Goal: Obtain resource: Download file/media

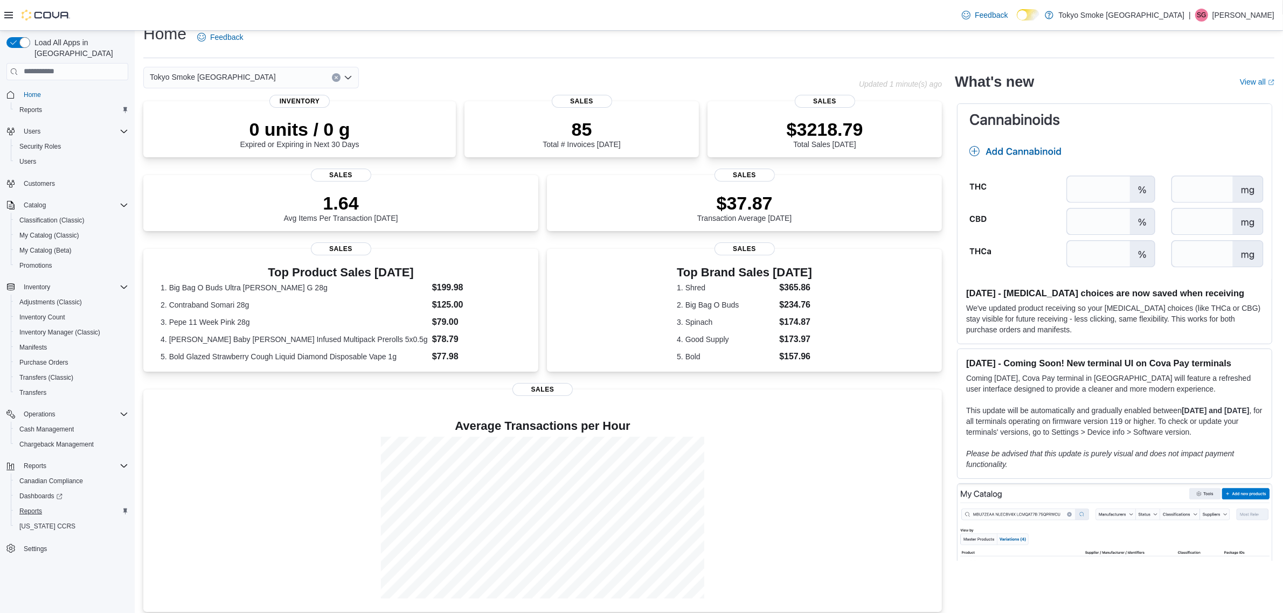
scroll to position [25, 0]
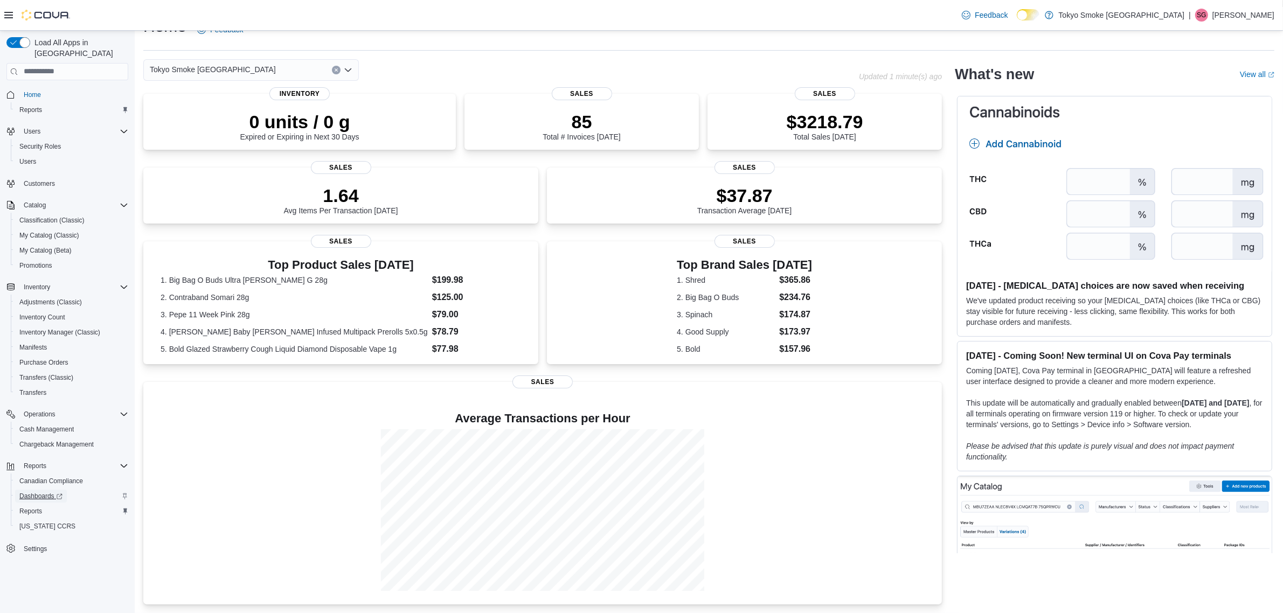
click at [38, 490] on span "Dashboards" at bounding box center [40, 496] width 43 height 13
click at [31, 507] on span "Reports" at bounding box center [30, 511] width 23 height 9
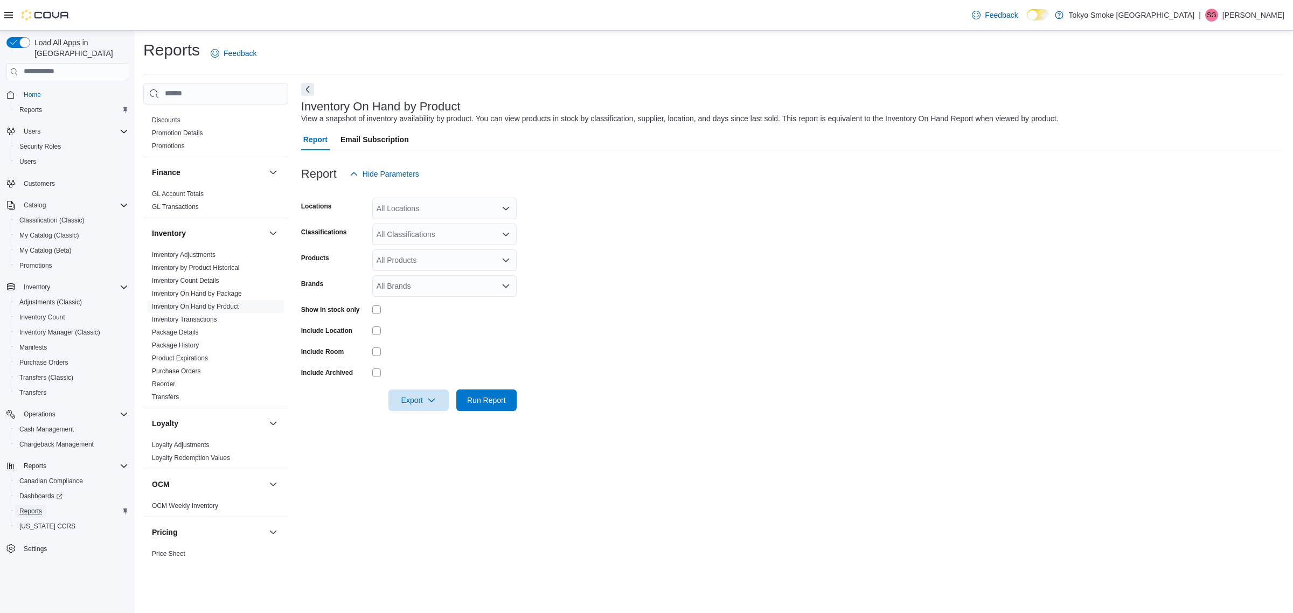
scroll to position [539, 0]
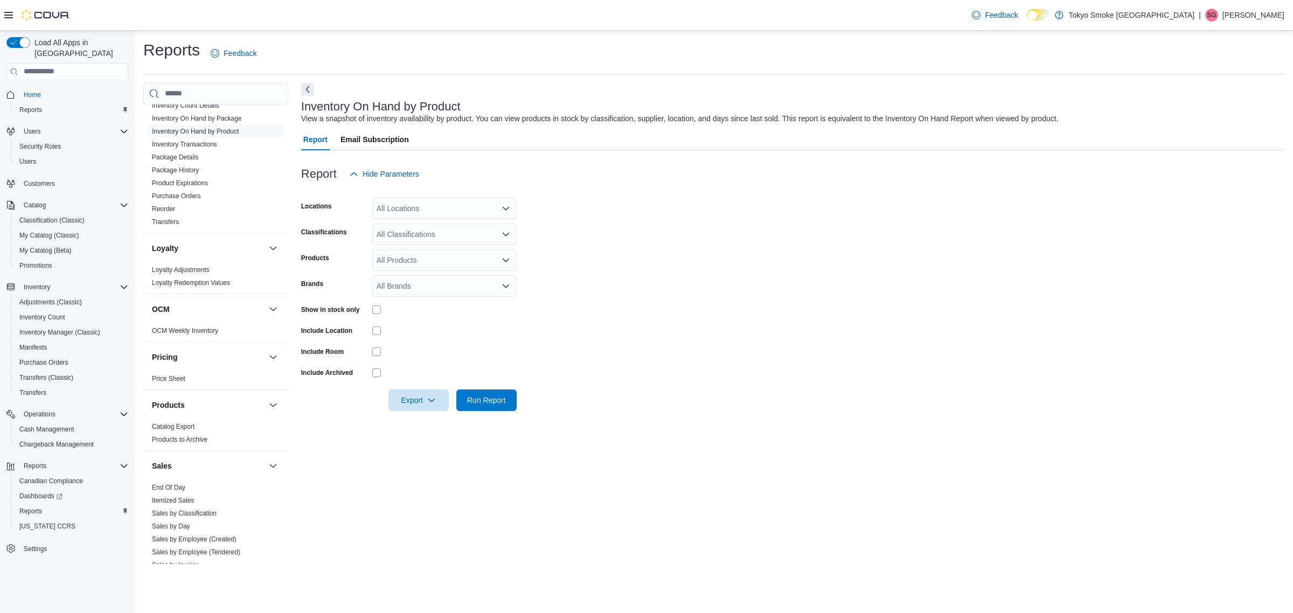
click at [168, 205] on link "Reorder" at bounding box center [163, 209] width 23 height 8
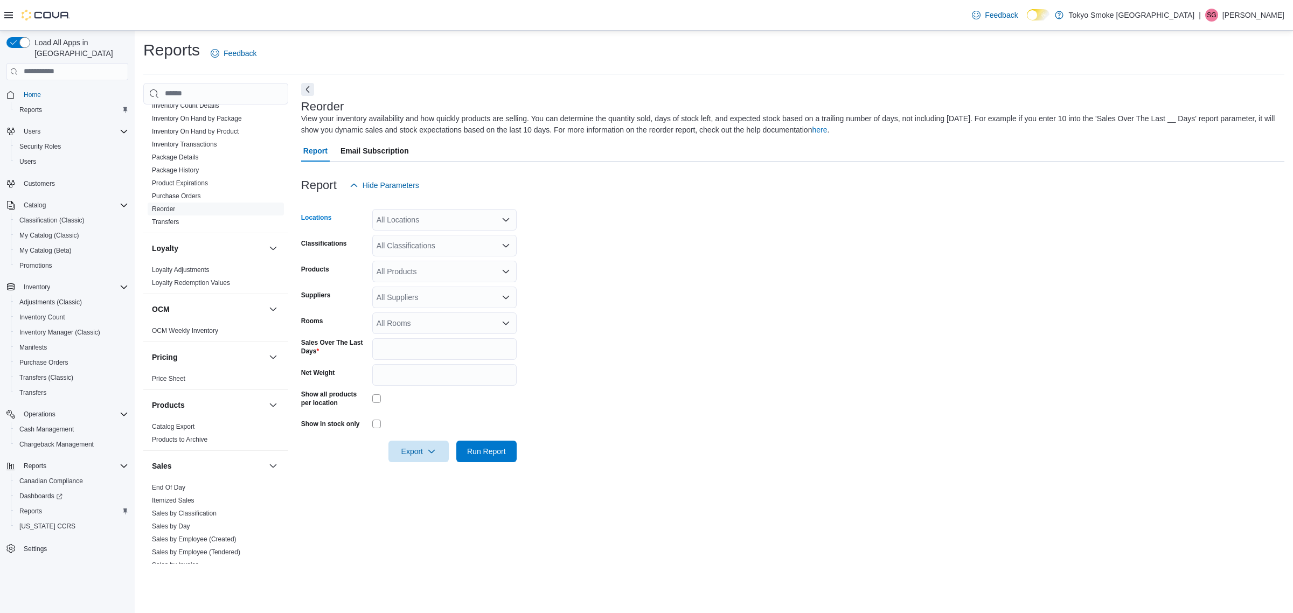
click at [420, 216] on div "All Locations" at bounding box center [444, 220] width 144 height 22
type input "**"
click at [432, 254] on span "London Wonderland" at bounding box center [435, 253] width 68 height 11
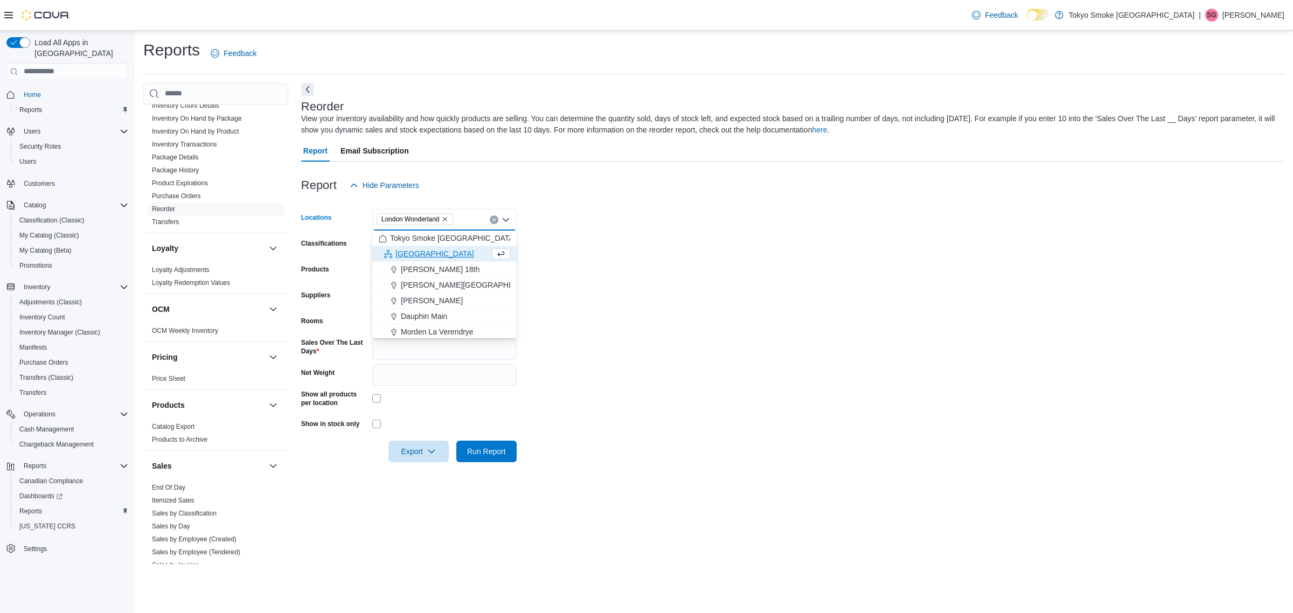
click at [707, 254] on form "Locations London Wonderland Combo box. Selected. London Wonderland. Press Backs…" at bounding box center [793, 329] width 984 height 266
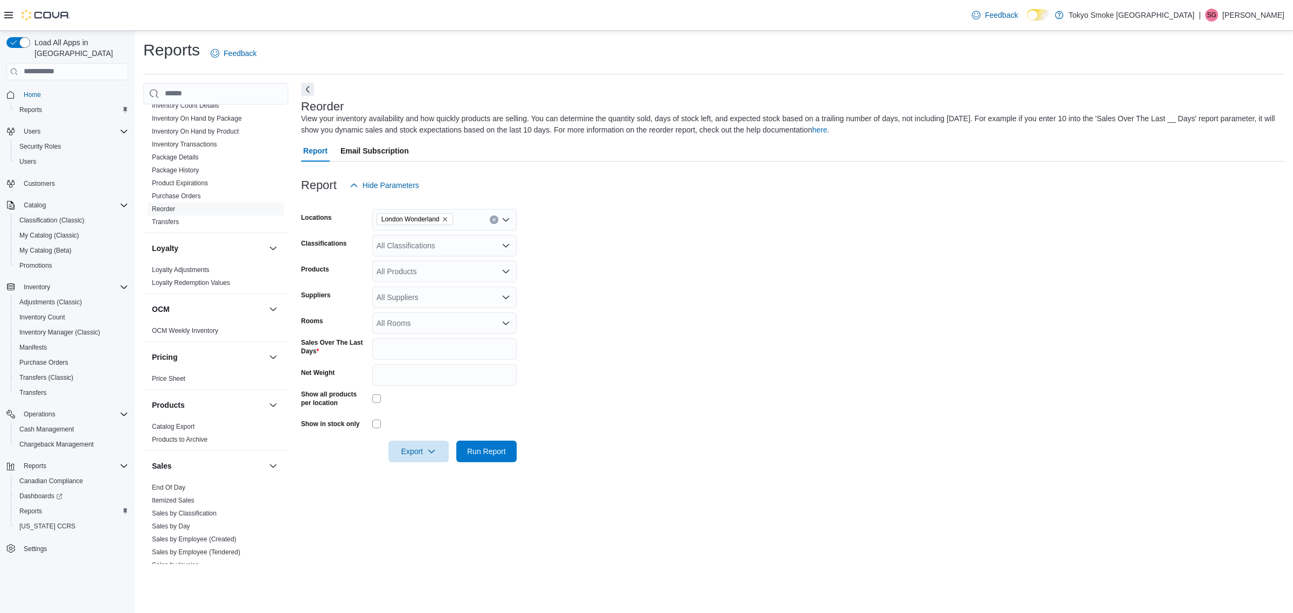
click at [450, 251] on div "All Classifications" at bounding box center [444, 246] width 144 height 22
type input "*"
click at [412, 271] on button "Tokyo Smoke Corporate" at bounding box center [444, 265] width 144 height 16
click at [459, 241] on span "Tokyo Smoke Corporate" at bounding box center [421, 245] width 78 height 11
click at [461, 244] on span "Tokyo Smoke Corporate" at bounding box center [421, 245] width 88 height 12
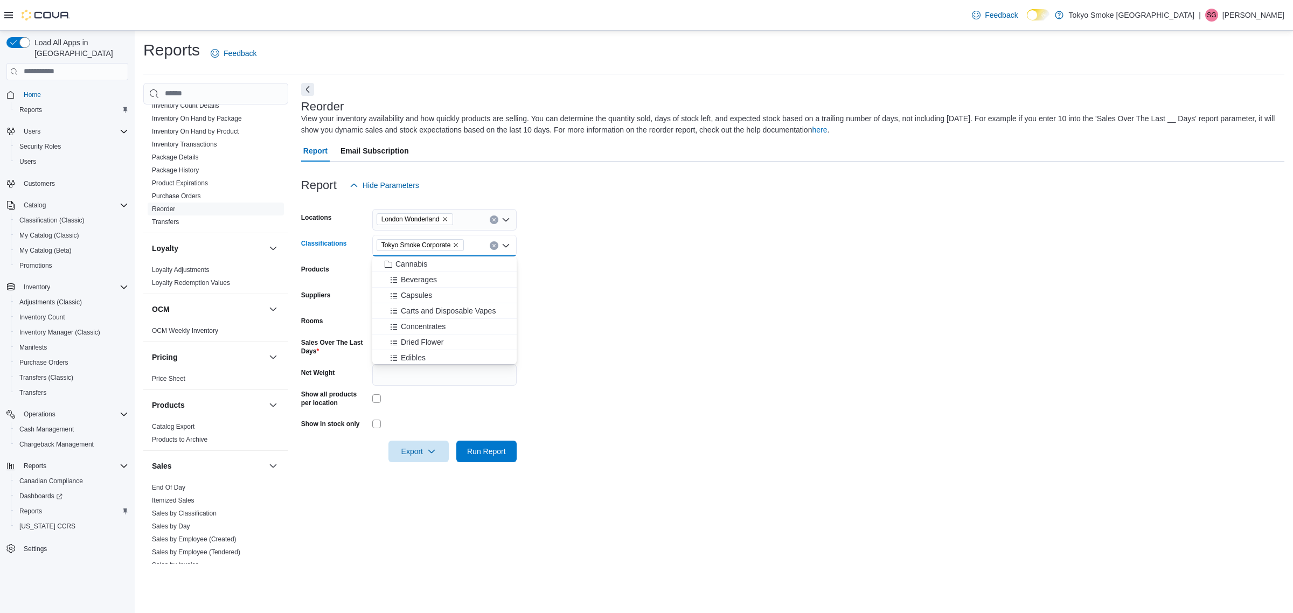
click at [456, 246] on icon "Remove Tokyo Smoke Corporate from selection in this group" at bounding box center [456, 245] width 6 height 6
type input "**"
click at [418, 276] on span "Capsules" at bounding box center [416, 279] width 31 height 11
click at [411, 244] on icon "Remove Capsules from selection in this group" at bounding box center [414, 245] width 6 height 6
type input "**"
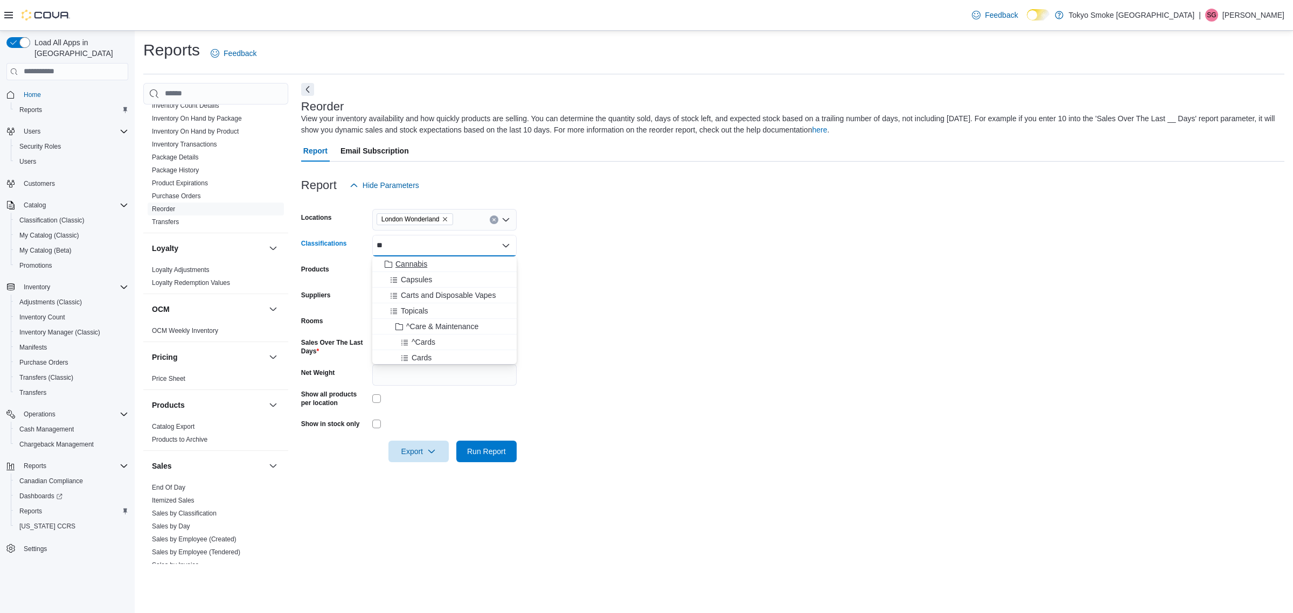
click at [424, 265] on span "Cannabis" at bounding box center [412, 264] width 32 height 11
click at [688, 263] on form "Locations London Wonderland Classifications Cannabis Products All Products Supp…" at bounding box center [793, 329] width 984 height 266
click at [422, 464] on div at bounding box center [793, 468] width 984 height 13
click at [424, 454] on span "Export" at bounding box center [418, 451] width 47 height 22
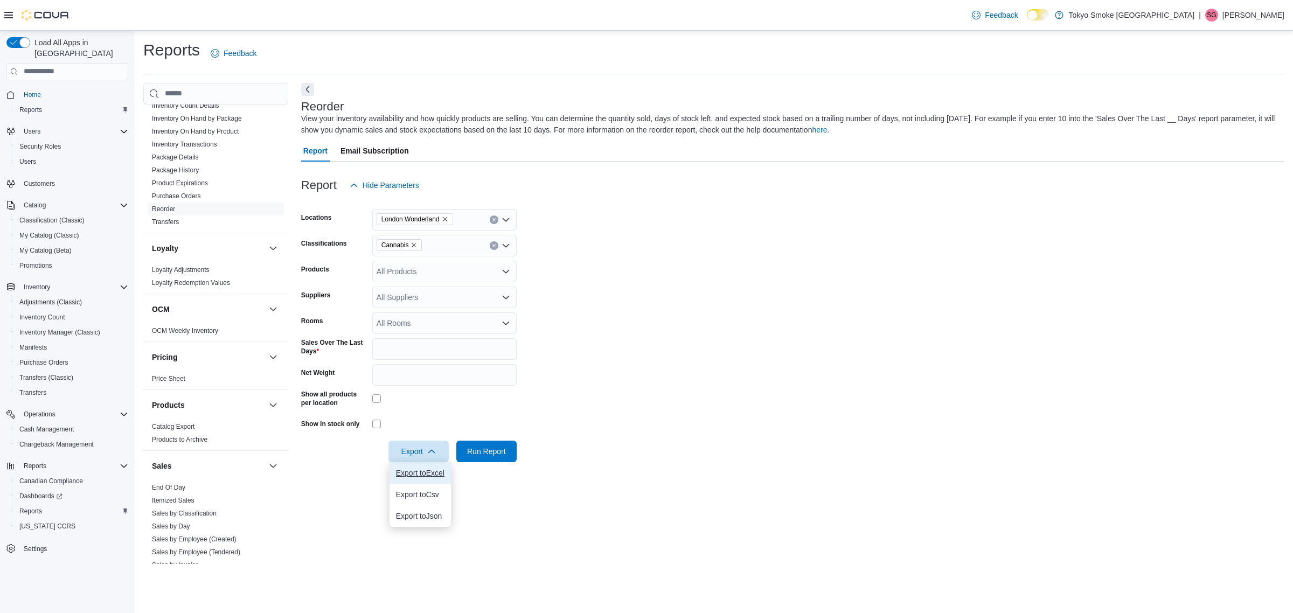
click at [427, 475] on span "Export to Excel" at bounding box center [420, 473] width 49 height 9
click at [440, 220] on span "London Wonderland" at bounding box center [411, 219] width 58 height 11
click at [448, 221] on icon "Remove London Wonderland from selection in this group" at bounding box center [445, 219] width 6 height 6
type input "**"
click at [445, 250] on span "Belleville Front" at bounding box center [426, 253] width 50 height 11
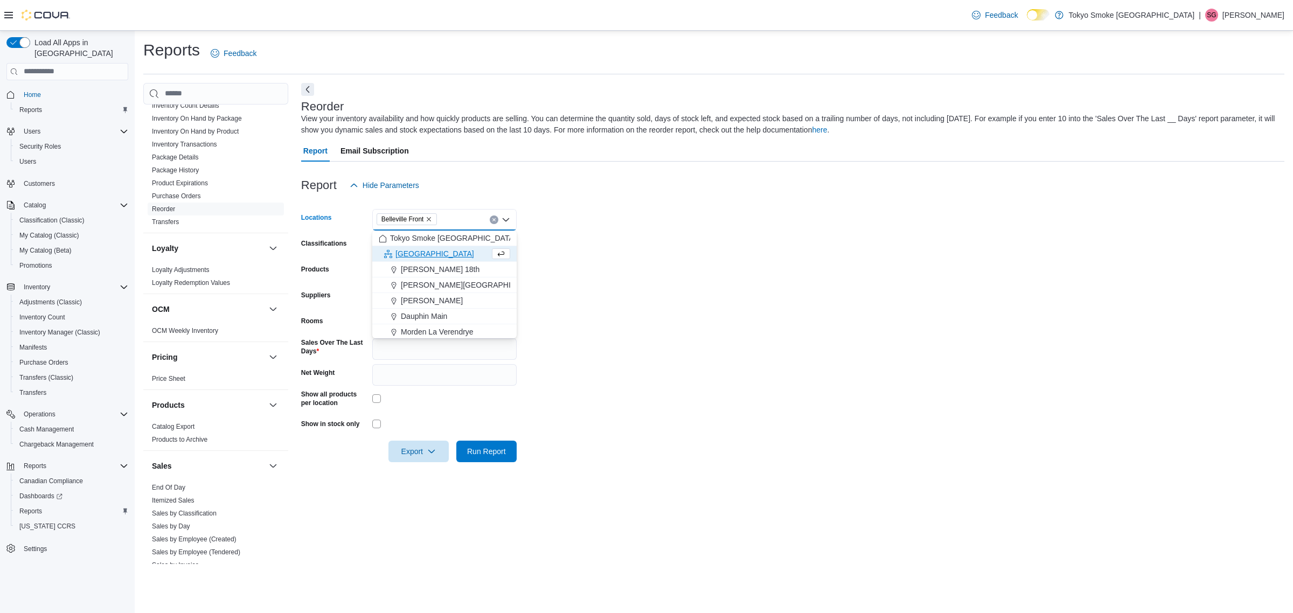
click at [696, 252] on form "Locations Belleville Front Combo box. Selected. Belleville Front. Press Backspa…" at bounding box center [793, 329] width 984 height 266
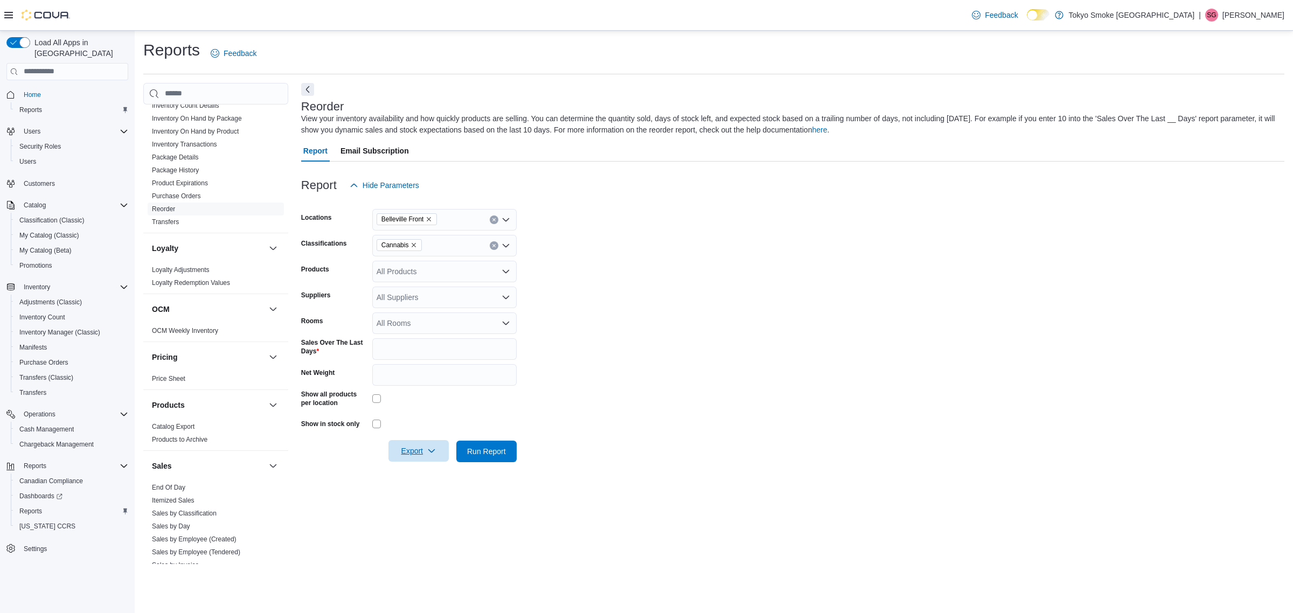
drag, startPoint x: 408, startPoint y: 451, endPoint x: 417, endPoint y: 454, distance: 9.2
click at [408, 451] on span "Export" at bounding box center [418, 451] width 47 height 22
click at [421, 472] on span "Export to Excel" at bounding box center [420, 473] width 49 height 9
click at [428, 218] on icon "Remove Belleville Front from selection in this group" at bounding box center [429, 219] width 6 height 6
type input "*****"
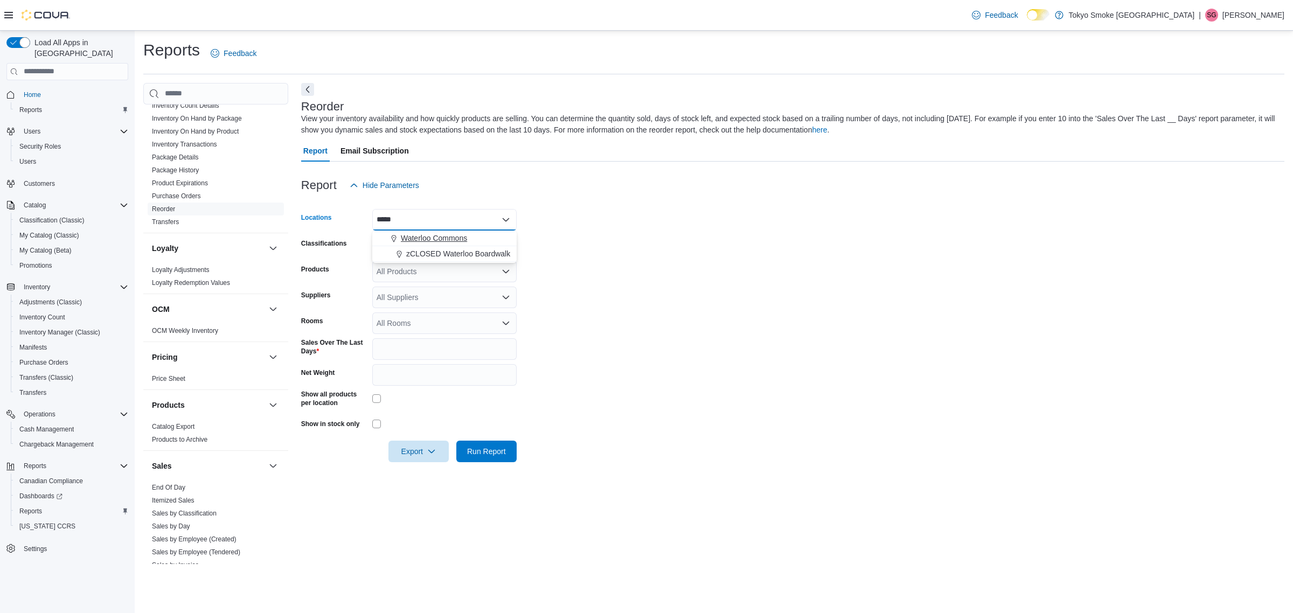
click at [452, 234] on span "Waterloo Commons" at bounding box center [434, 238] width 66 height 11
click at [651, 254] on form "Locations Waterloo Commons Combo box. Selected. Waterloo Commons. Press Backspa…" at bounding box center [793, 329] width 984 height 266
click at [411, 450] on span "Export" at bounding box center [418, 451] width 47 height 22
click at [418, 475] on span "Export to Excel" at bounding box center [420, 473] width 49 height 9
click at [801, 366] on form "Locations Waterloo Commons Classifications Cannabis Products All Products Suppl…" at bounding box center [793, 329] width 984 height 266
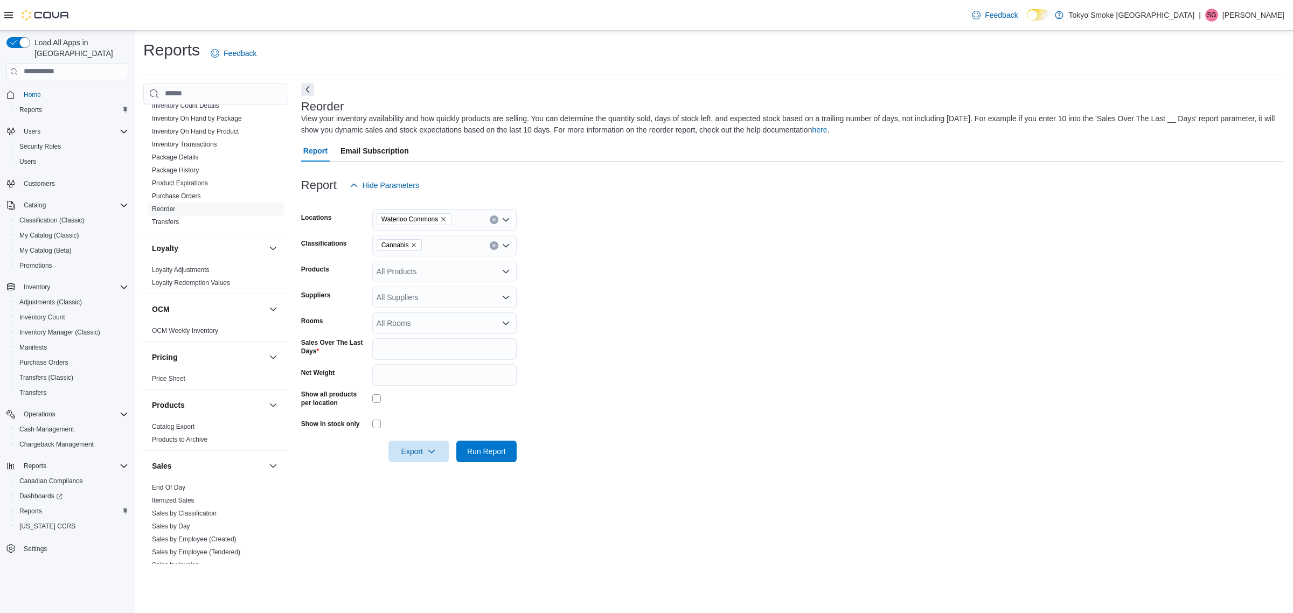
drag, startPoint x: 815, startPoint y: 356, endPoint x: 841, endPoint y: 363, distance: 27.2
click at [815, 357] on form "Locations Waterloo Commons Classifications Cannabis Products All Products Suppl…" at bounding box center [793, 329] width 984 height 266
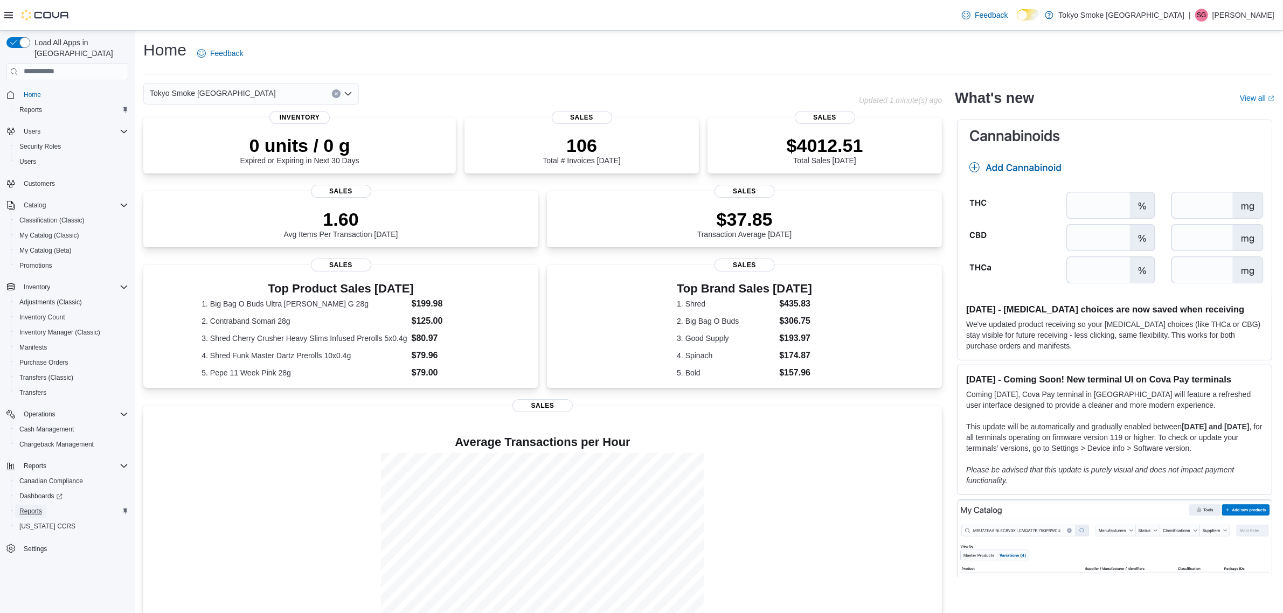
click at [36, 507] on span "Reports" at bounding box center [30, 511] width 23 height 9
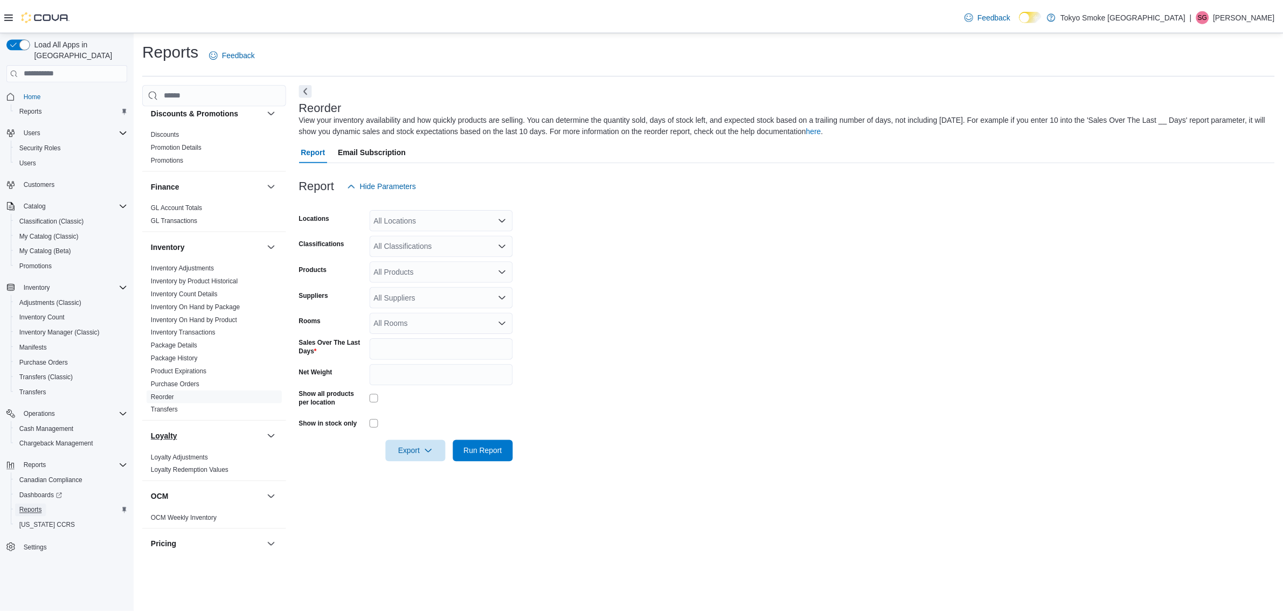
scroll to position [404, 0]
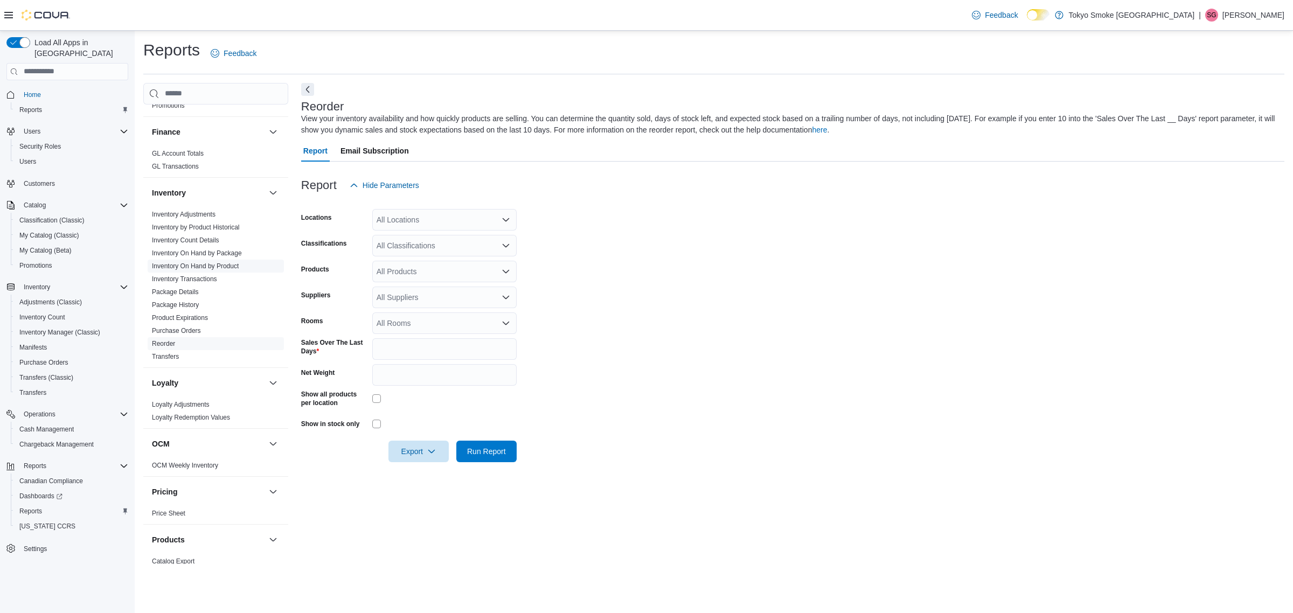
click at [221, 262] on link "Inventory On Hand by Product" at bounding box center [195, 266] width 87 height 8
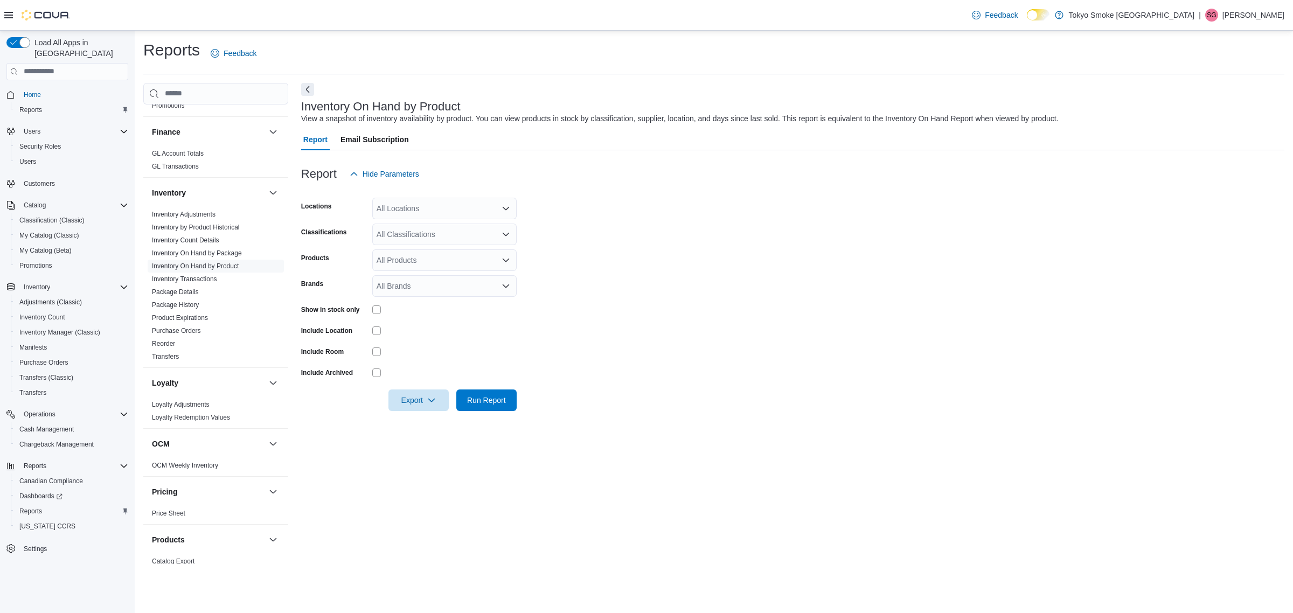
click at [418, 206] on div "All Locations" at bounding box center [444, 209] width 144 height 22
type input "**"
click at [441, 240] on span "[PERSON_NAME] [PERSON_NAME]" at bounding box center [464, 242] width 126 height 11
click at [701, 239] on form "Locations [PERSON_NAME] [PERSON_NAME] Classifications All Classifications Produ…" at bounding box center [793, 298] width 984 height 226
click at [444, 232] on div "All Classifications" at bounding box center [444, 235] width 144 height 22
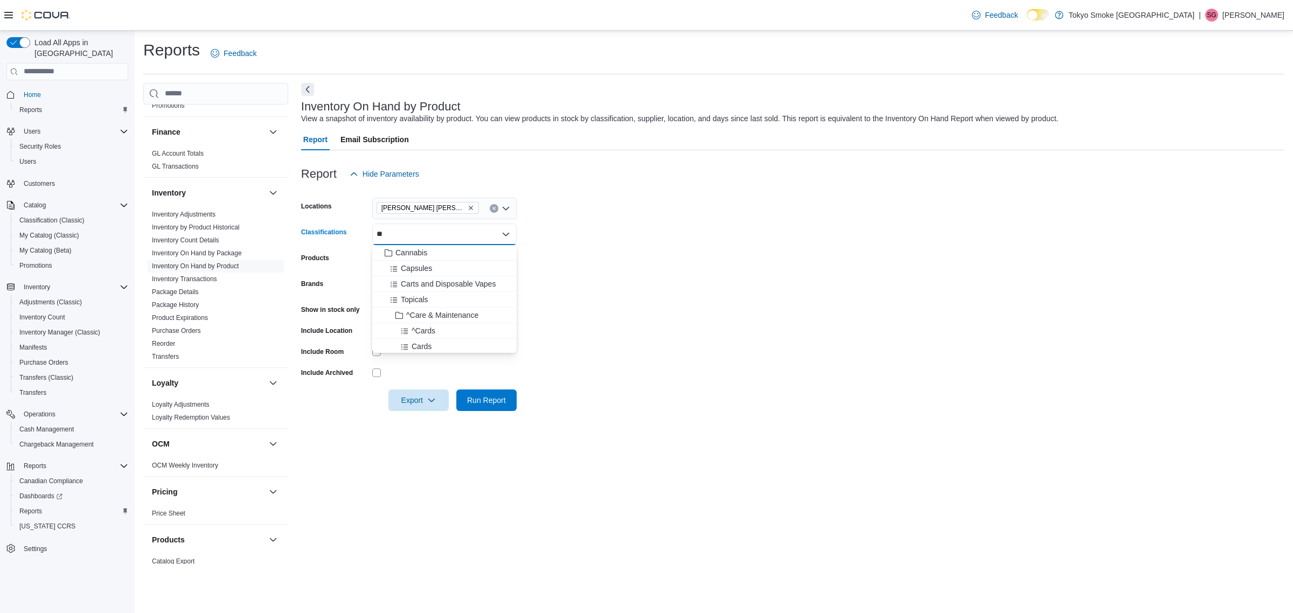
type input "*"
type input "***"
click at [423, 255] on span "Accessories" at bounding box center [416, 252] width 40 height 11
click at [680, 278] on form "Locations [PERSON_NAME] [PERSON_NAME] Classifications Accessories Products All …" at bounding box center [793, 298] width 984 height 226
click at [486, 402] on span "Run Report" at bounding box center [486, 400] width 39 height 11
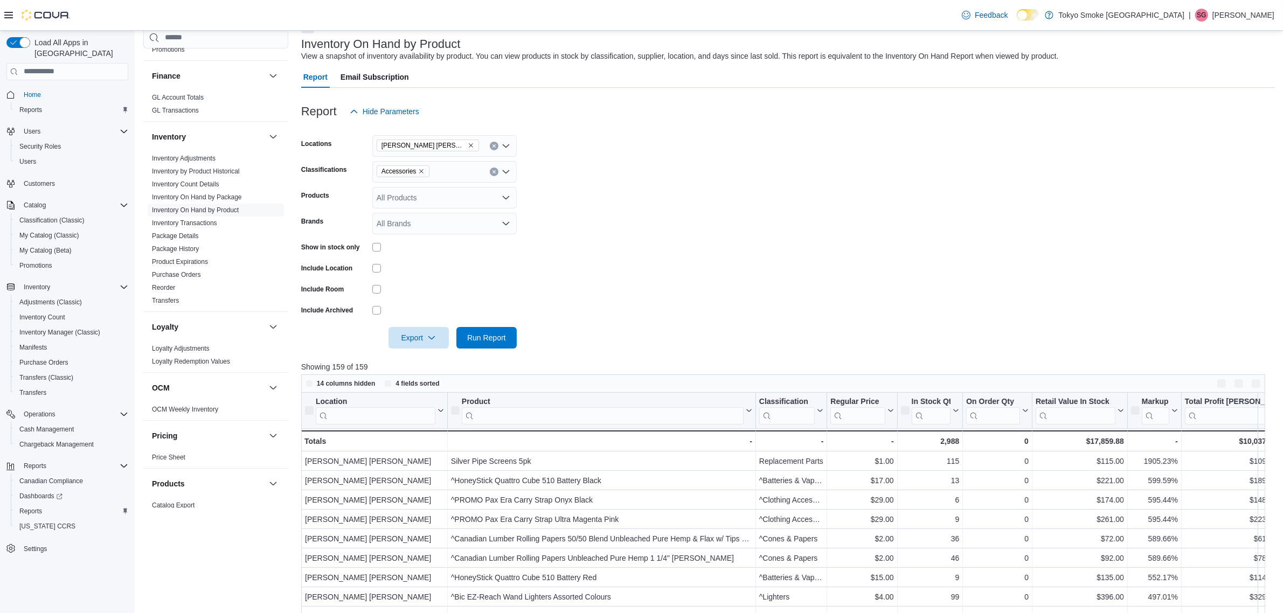
scroll to position [135, 0]
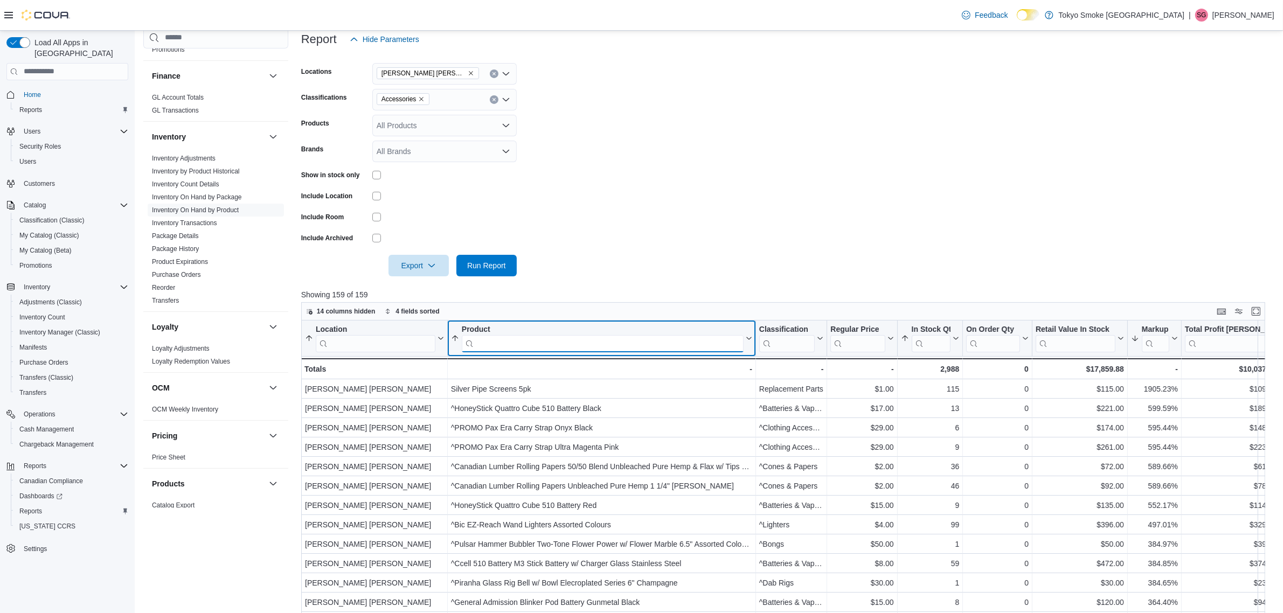
click at [693, 348] on input "search" at bounding box center [603, 343] width 282 height 17
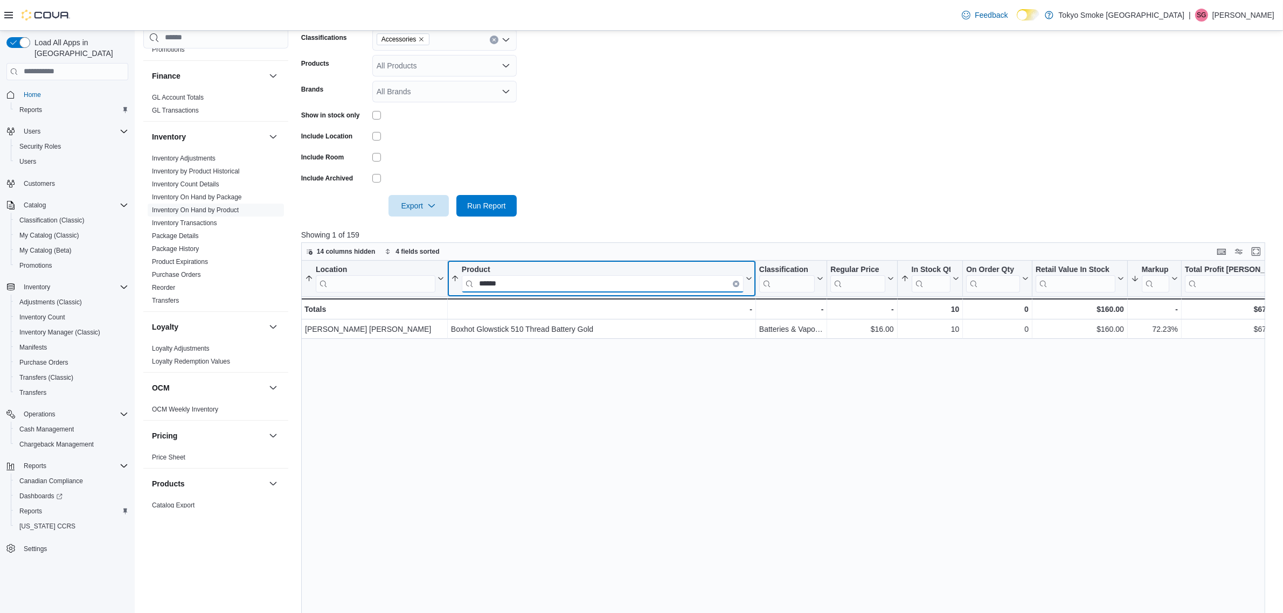
scroll to position [269, 0]
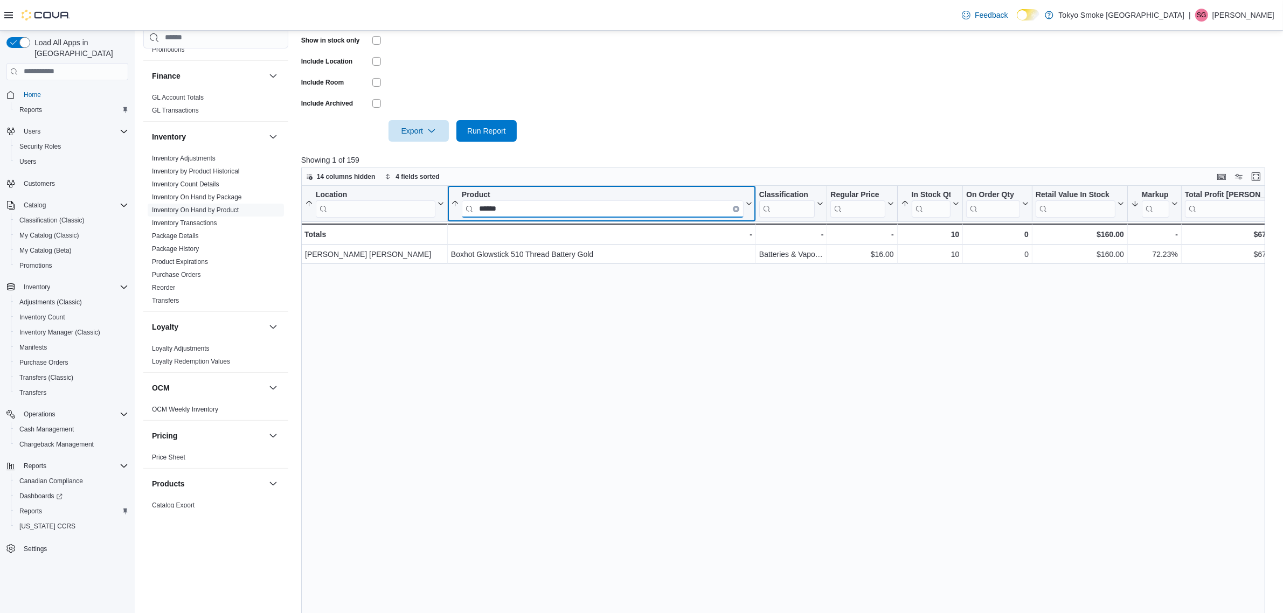
type input "******"
click at [733, 209] on button "Clear input" at bounding box center [736, 208] width 6 height 6
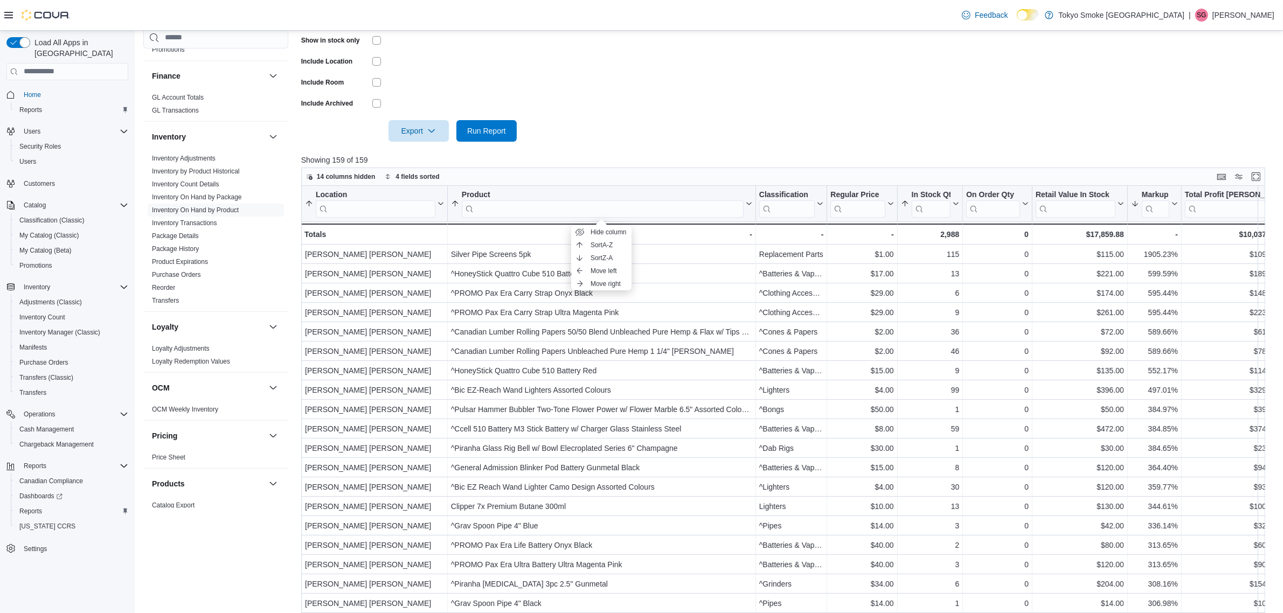
scroll to position [0, 0]
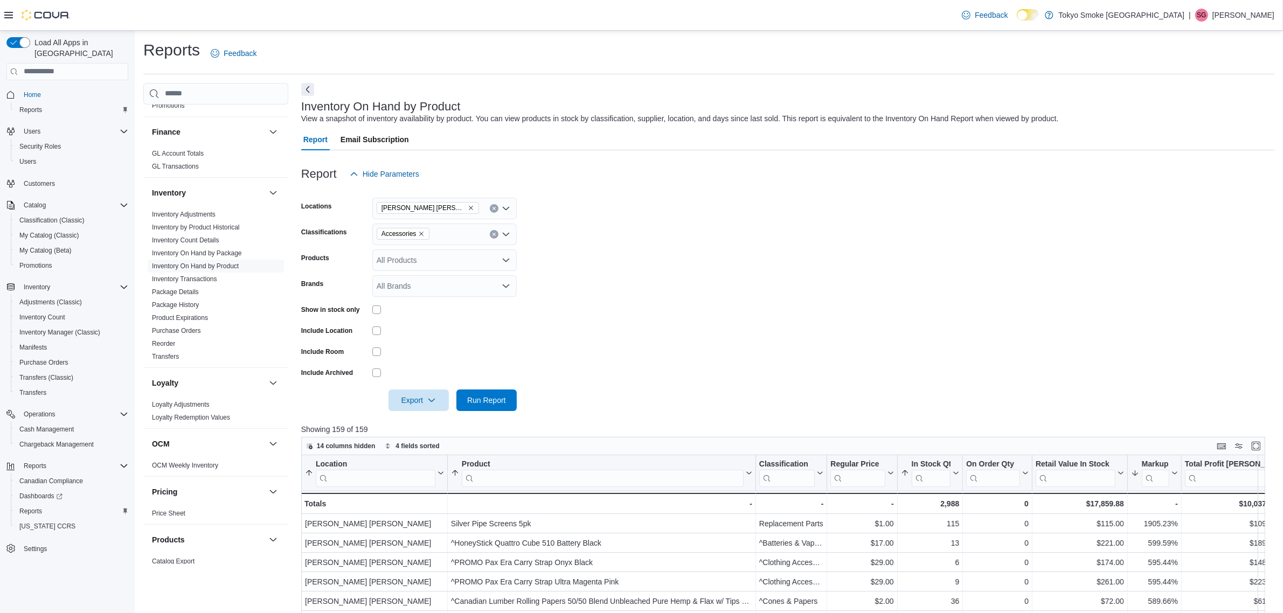
click at [774, 280] on form "Locations [PERSON_NAME] [PERSON_NAME] Classifications Accessories Products All …" at bounding box center [788, 298] width 974 height 226
